Goal: Task Accomplishment & Management: Manage account settings

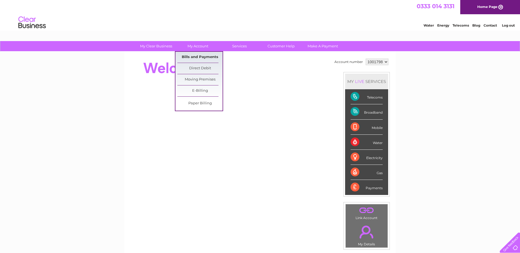
click at [191, 57] on link "Bills and Payments" at bounding box center [199, 57] width 45 height 11
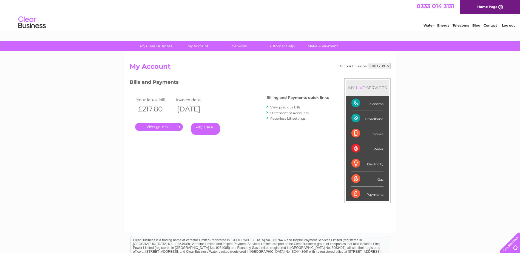
drag, startPoint x: 150, startPoint y: 125, endPoint x: 164, endPoint y: 129, distance: 14.8
click at [150, 125] on link "." at bounding box center [159, 127] width 48 height 8
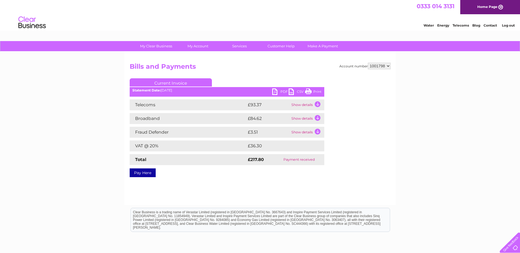
click at [273, 89] on link "PDF" at bounding box center [280, 92] width 16 height 8
click at [278, 91] on link "PDF" at bounding box center [280, 92] width 16 height 8
click at [460, 127] on div "My Clear Business Login Details My Details My Preferences Link Account My Accou…" at bounding box center [260, 170] width 520 height 258
